Goal: Task Accomplishment & Management: Manage account settings

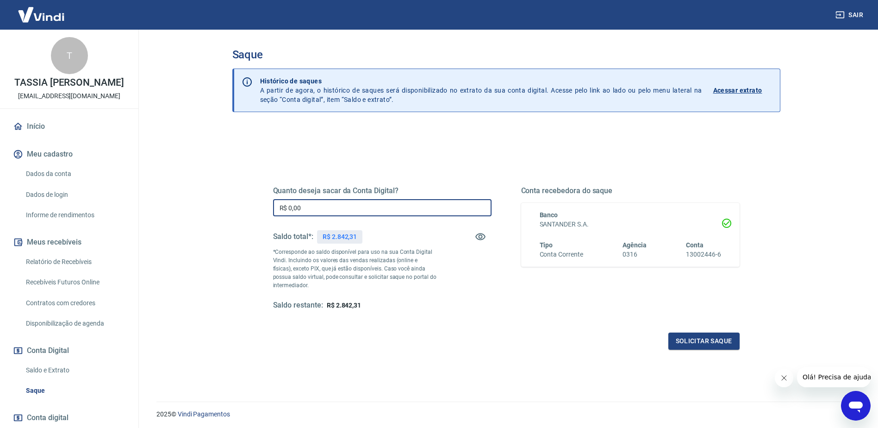
click at [350, 210] on input "R$ 0,00" at bounding box center [382, 207] width 219 height 17
type input "R$ 2.842,31"
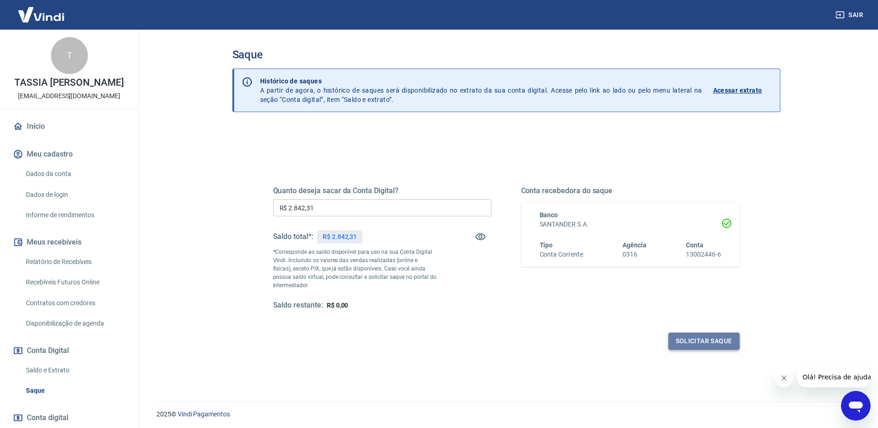
click at [707, 339] on button "Solicitar saque" at bounding box center [704, 340] width 71 height 17
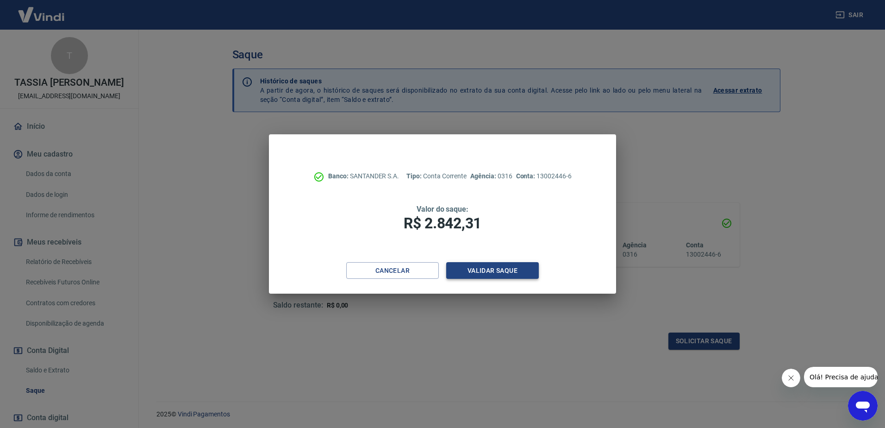
click at [489, 268] on button "Validar saque" at bounding box center [492, 270] width 93 height 17
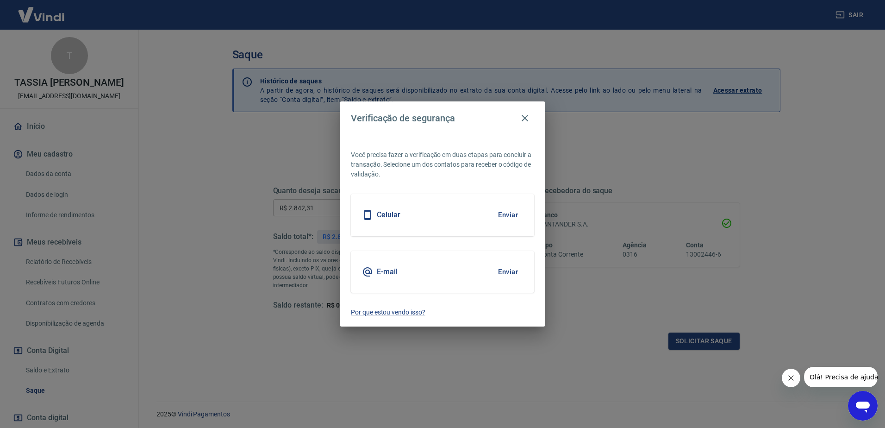
click at [503, 272] on button "Enviar" at bounding box center [508, 271] width 30 height 19
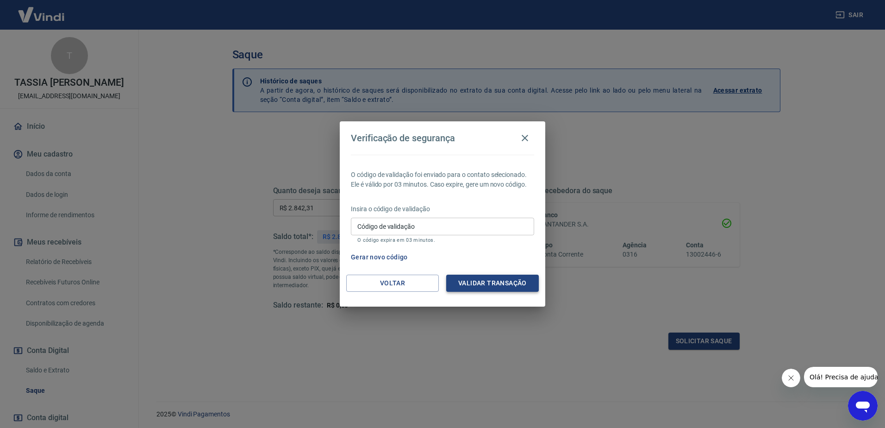
click at [495, 284] on button "Validar transação" at bounding box center [492, 283] width 93 height 17
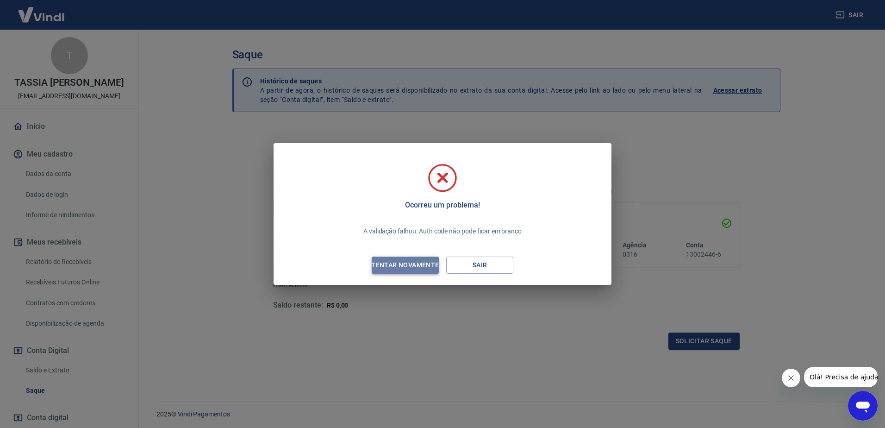
click at [395, 263] on div "Tentar novamente" at bounding box center [405, 265] width 90 height 12
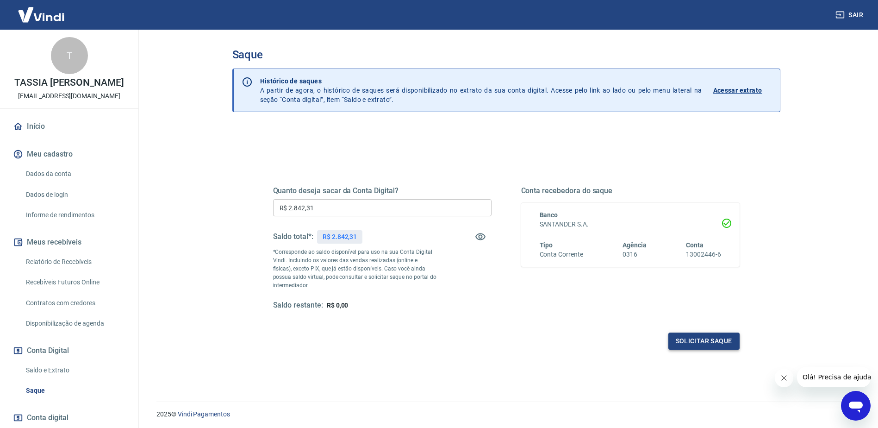
click at [697, 342] on button "Solicitar saque" at bounding box center [704, 340] width 71 height 17
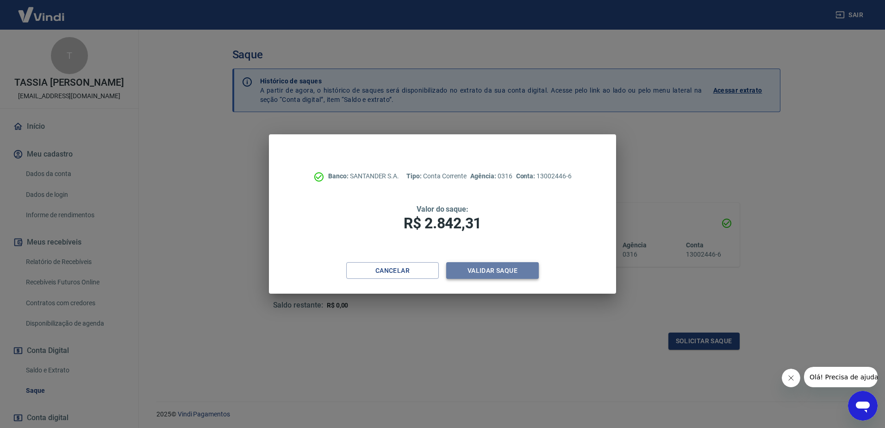
click at [477, 272] on button "Validar saque" at bounding box center [492, 270] width 93 height 17
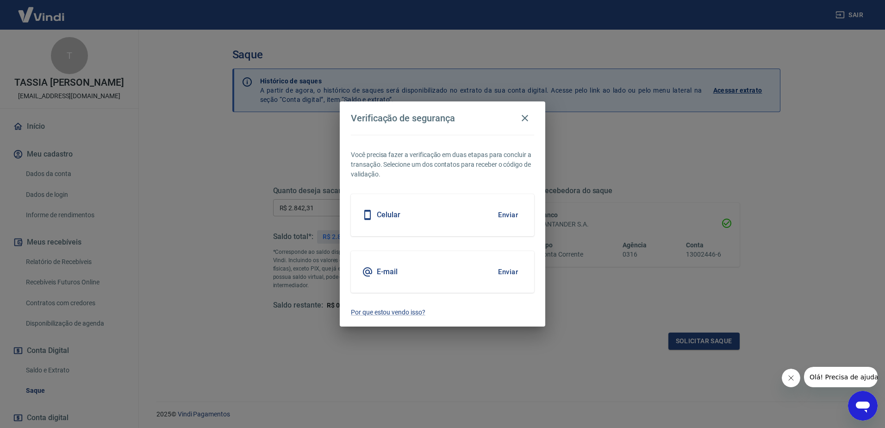
drag, startPoint x: 505, startPoint y: 269, endPoint x: 456, endPoint y: 254, distance: 51.0
click at [456, 254] on div "E-mail Enviar" at bounding box center [442, 272] width 183 height 42
click at [503, 215] on button "Enviar" at bounding box center [508, 214] width 30 height 19
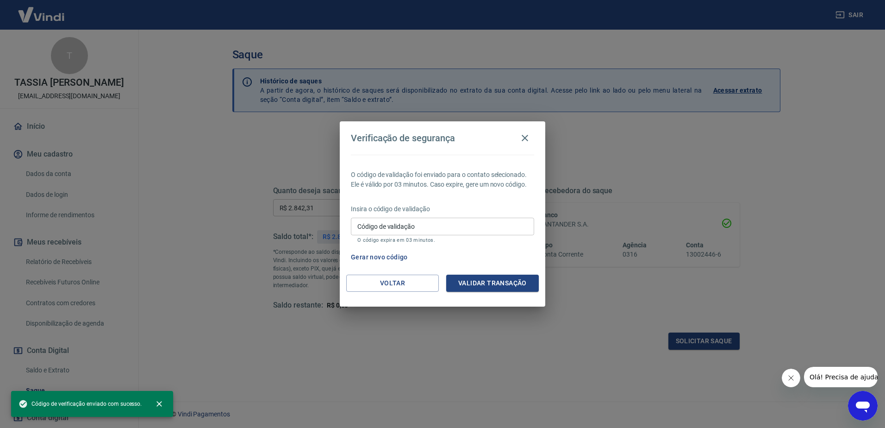
click at [493, 227] on input "Código de validação" at bounding box center [442, 226] width 183 height 17
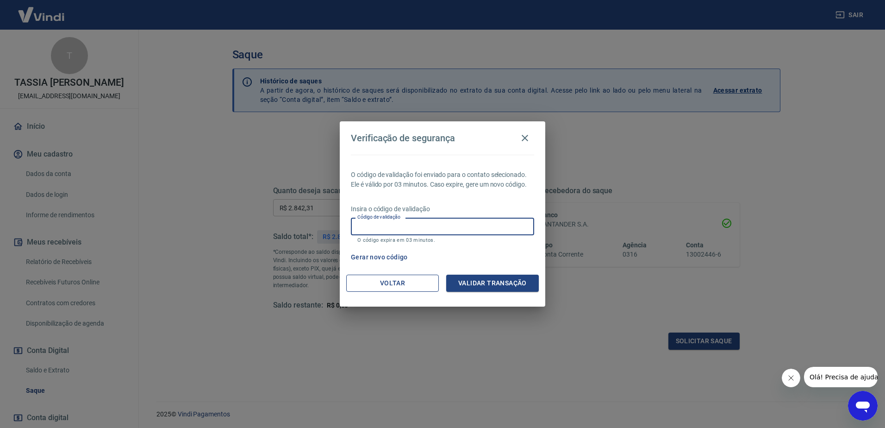
click at [387, 278] on button "Voltar" at bounding box center [392, 283] width 93 height 17
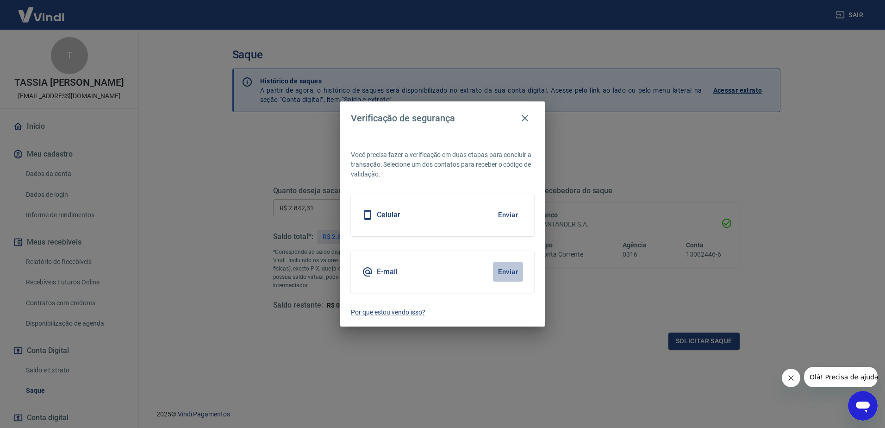
click at [509, 270] on button "Enviar" at bounding box center [508, 271] width 30 height 19
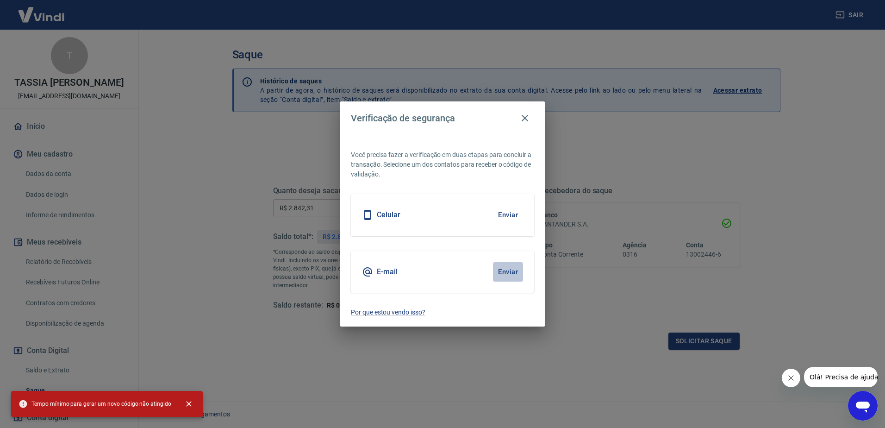
click at [505, 273] on button "Enviar" at bounding box center [508, 271] width 30 height 19
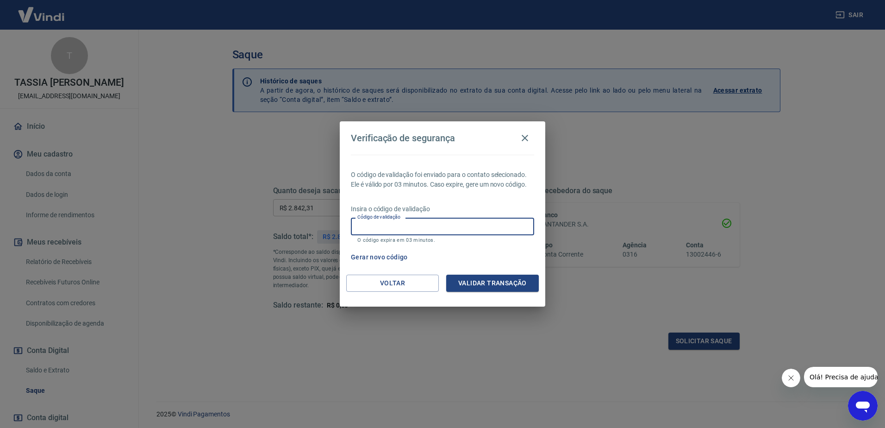
click at [475, 226] on input "Código de validação" at bounding box center [442, 226] width 183 height 17
type input "752708"
click at [513, 285] on button "Validar transação" at bounding box center [492, 283] width 93 height 17
